Goal: Task Accomplishment & Management: Manage account settings

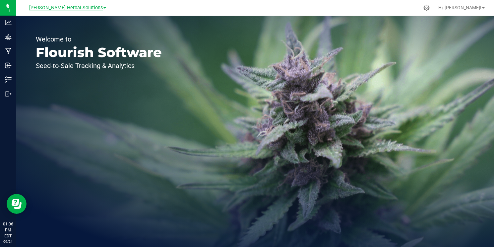
click at [77, 10] on span "[PERSON_NAME] Herbal Solutions" at bounding box center [66, 8] width 74 height 6
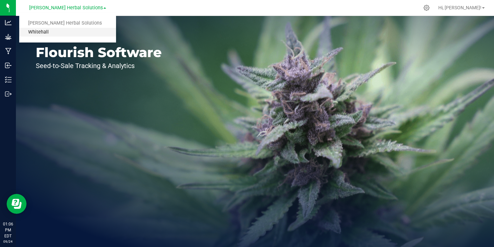
click at [69, 32] on link "Whitehall" at bounding box center [67, 32] width 97 height 9
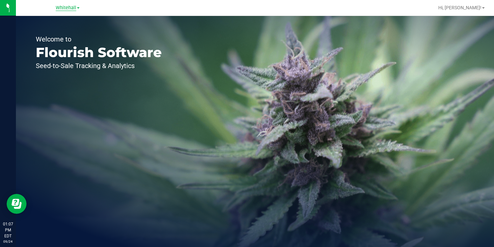
click at [61, 10] on span "Whitehall" at bounding box center [66, 8] width 21 height 6
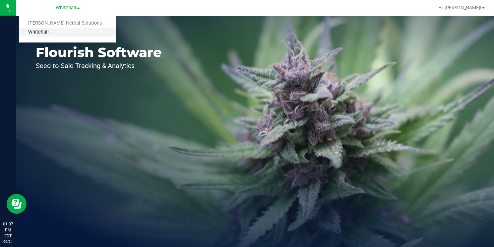
click at [59, 34] on link "Whitehall" at bounding box center [67, 32] width 97 height 9
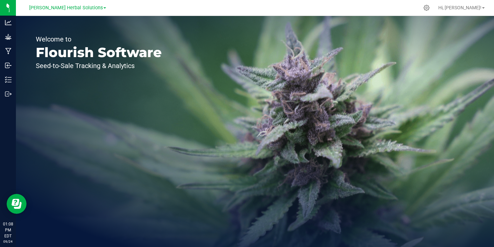
drag, startPoint x: 0, startPoint y: 0, endPoint x: 255, endPoint y: 78, distance: 266.6
click at [256, 78] on div "Welcome to Flourish Software Seed-to-Sale Tracking & Analytics" at bounding box center [255, 131] width 478 height 231
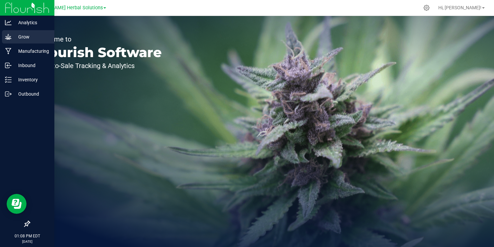
click at [9, 37] on icon at bounding box center [8, 37] width 6 height 6
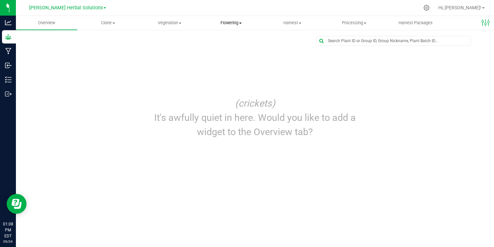
click at [238, 22] on span "Flowering" at bounding box center [230, 23] width 61 height 6
click at [240, 47] on span "Flowering groups" at bounding box center [227, 48] width 55 height 6
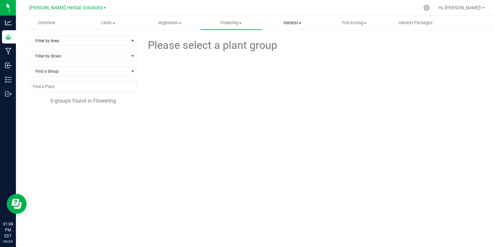
click at [292, 24] on span "Harvest" at bounding box center [292, 23] width 61 height 6
click at [179, 24] on span "Vegetation" at bounding box center [169, 23] width 61 height 6
click at [171, 41] on span "Veg groups" at bounding box center [160, 40] width 42 height 6
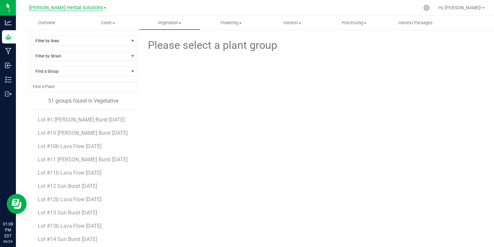
click at [91, 7] on span "[PERSON_NAME] Herbal Solutions" at bounding box center [66, 8] width 74 height 6
click at [76, 30] on link "Whitehall" at bounding box center [67, 32] width 97 height 9
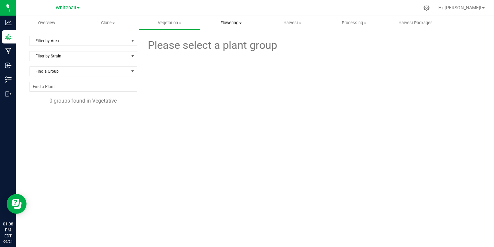
click at [229, 21] on span "Flowering" at bounding box center [230, 23] width 61 height 6
click at [227, 48] on span "Flowering groups" at bounding box center [227, 48] width 55 height 6
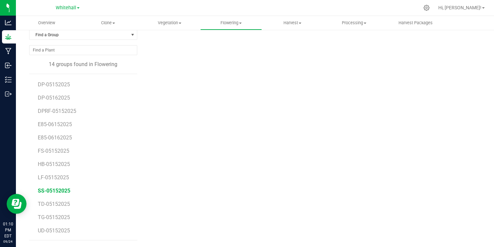
scroll to position [36, 0]
click at [49, 201] on span "TD-05152025" at bounding box center [54, 203] width 32 height 6
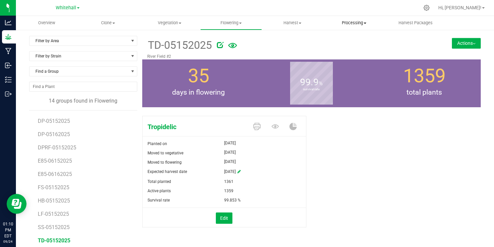
click at [351, 23] on span "Processing" at bounding box center [353, 23] width 61 height 6
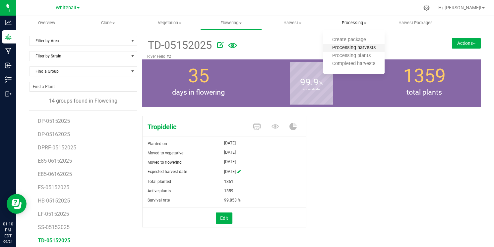
click at [344, 47] on span "Processing harvests" at bounding box center [353, 48] width 61 height 6
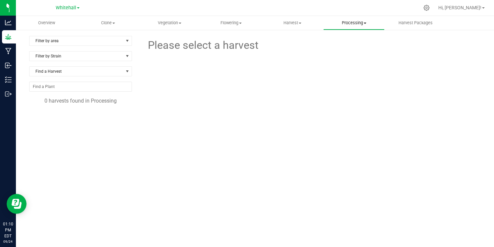
click at [346, 24] on span "Processing" at bounding box center [353, 23] width 61 height 6
click at [347, 48] on span "Processing harvests" at bounding box center [353, 48] width 61 height 6
click at [294, 20] on span "Harvest" at bounding box center [292, 23] width 61 height 6
click at [300, 51] on li "Harvested plants" at bounding box center [292, 48] width 61 height 8
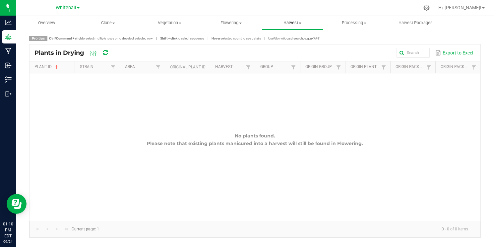
click at [299, 22] on span "Harvest" at bounding box center [292, 23] width 61 height 6
click at [296, 41] on span "Harvests" at bounding box center [280, 40] width 37 height 6
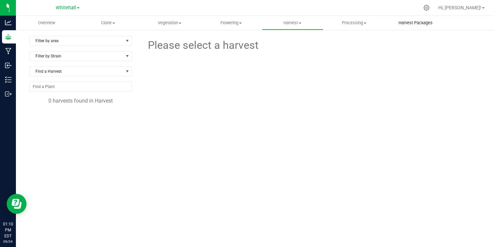
click at [411, 22] on span "Harvest Packages" at bounding box center [415, 23] width 52 height 6
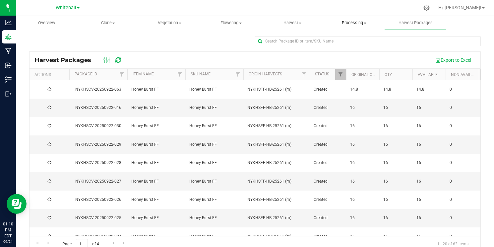
click at [357, 23] on span "Processing" at bounding box center [353, 23] width 61 height 6
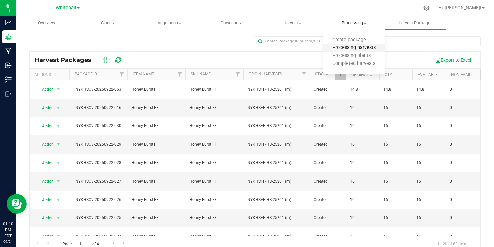
click at [358, 49] on span "Processing harvests" at bounding box center [353, 48] width 61 height 6
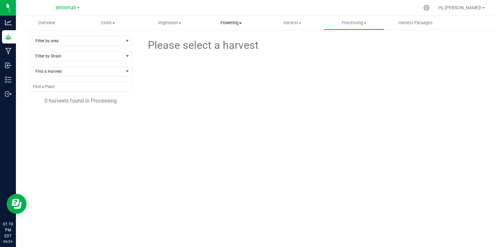
click at [237, 22] on span "Flowering" at bounding box center [230, 23] width 61 height 6
click at [232, 50] on span "Flowering groups" at bounding box center [227, 48] width 55 height 6
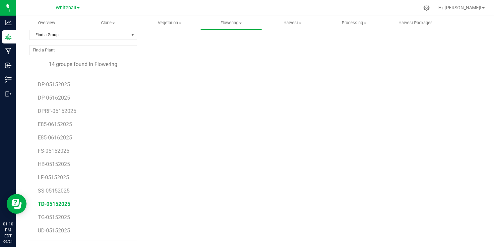
click at [59, 203] on span "TD-05152025" at bounding box center [54, 203] width 32 height 6
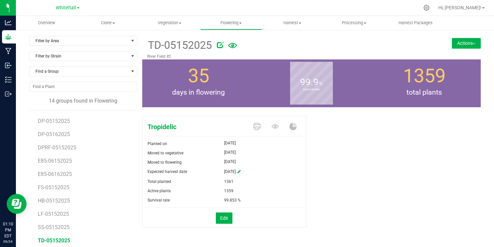
click at [231, 47] on icon at bounding box center [232, 45] width 9 height 5
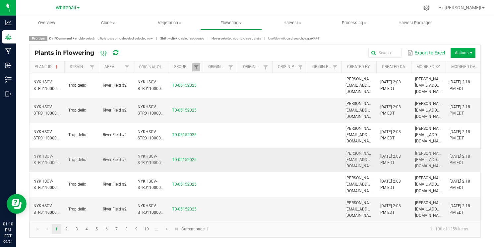
scroll to position [32, 0]
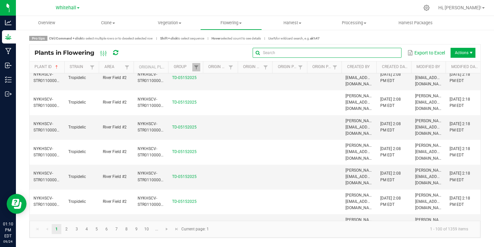
click at [384, 55] on input "text" at bounding box center [326, 53] width 149 height 10
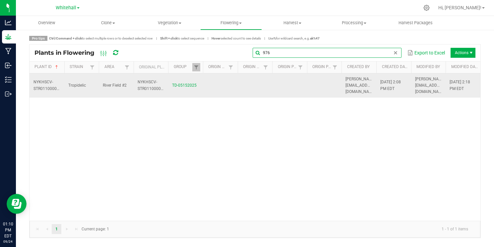
type input "976"
click at [272, 86] on td at bounding box center [255, 85] width 35 height 25
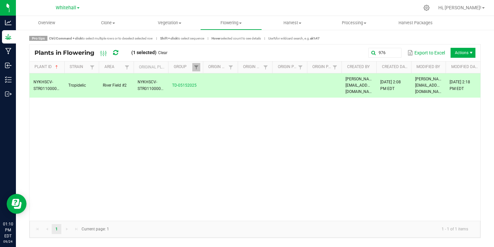
click at [56, 83] on span "NYKHSCV-STR01100000976" at bounding box center [49, 85] width 32 height 11
click at [56, 83] on td "NYKHSCV-STR01100000976" at bounding box center [46, 85] width 35 height 25
click at [60, 83] on span "NYKHSCV-STR01100000976" at bounding box center [49, 85] width 32 height 11
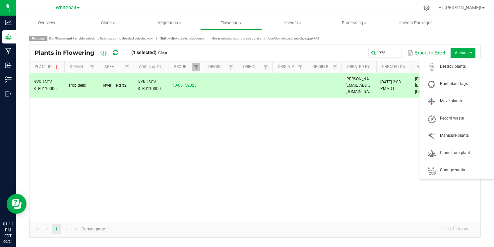
click at [467, 52] on span "Actions" at bounding box center [462, 53] width 25 height 10
click at [461, 71] on span "Destroy plants" at bounding box center [456, 66] width 66 height 13
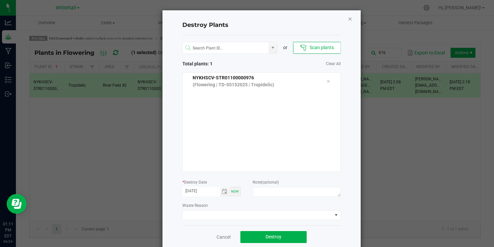
click at [350, 20] on icon "Close" at bounding box center [350, 19] width 5 height 8
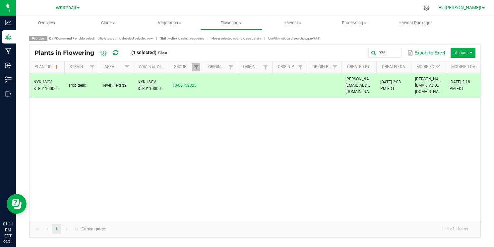
click at [471, 7] on span "Hi, [PERSON_NAME]!" at bounding box center [459, 7] width 43 height 5
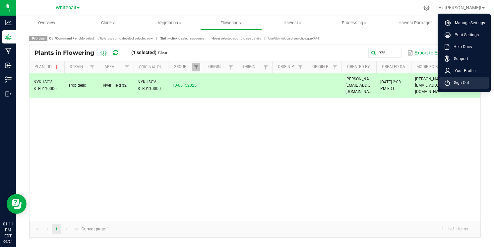
click at [464, 86] on li "Sign Out" at bounding box center [464, 83] width 50 height 12
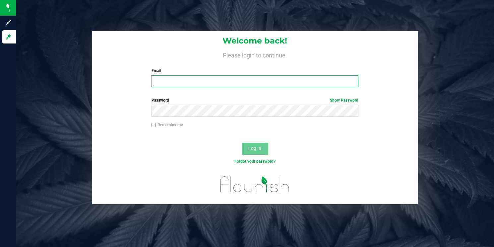
type input "maxson@jaunty.com"
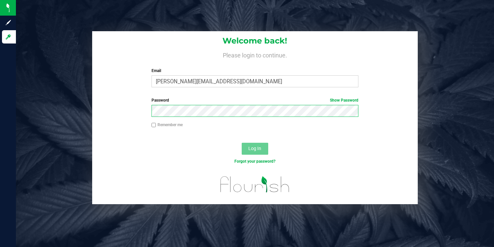
click at [254, 148] on button "Log In" at bounding box center [255, 148] width 27 height 12
